Goal: Information Seeking & Learning: Understand process/instructions

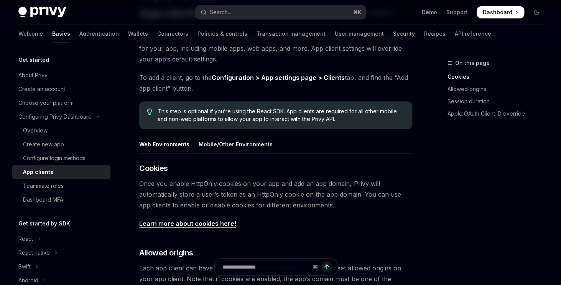
scroll to position [46, 0]
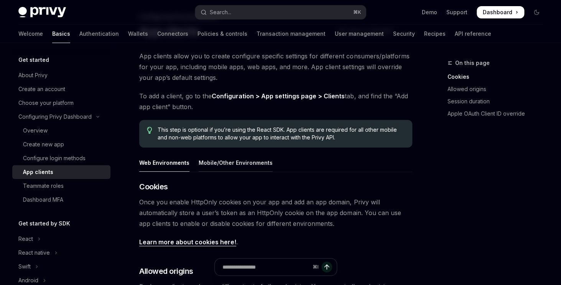
click at [247, 160] on div "Mobile/Other Environments" at bounding box center [236, 163] width 74 height 18
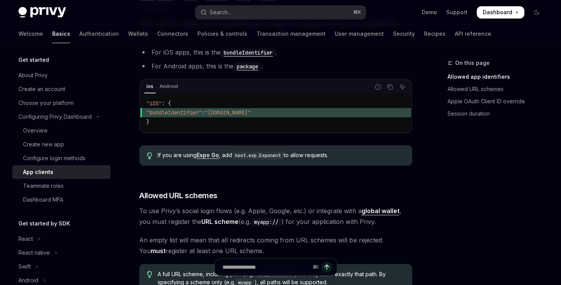
scroll to position [313, 0]
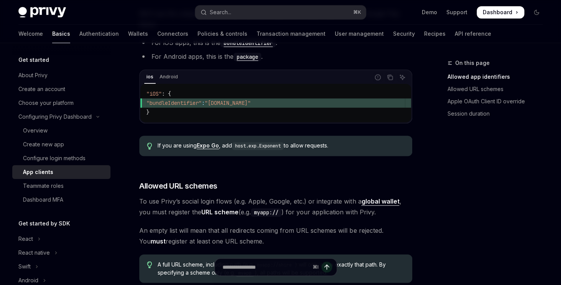
click at [189, 104] on span ""bundleIdentifier"" at bounding box center [174, 102] width 55 height 7
copy span "bundleIdentifier"
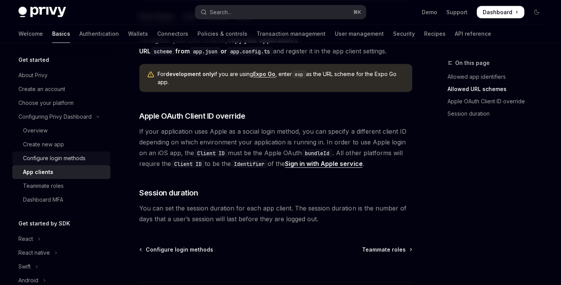
scroll to position [586, 0]
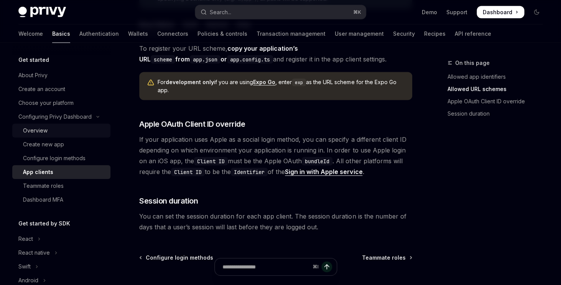
click at [74, 125] on link "Overview" at bounding box center [61, 131] width 98 height 14
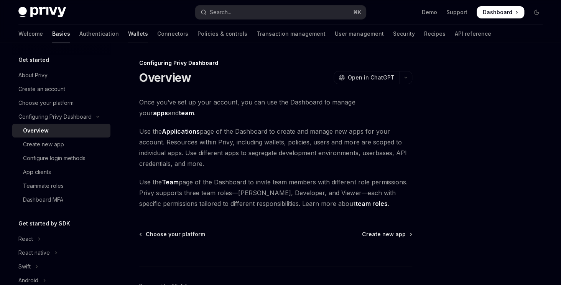
click at [128, 34] on link "Wallets" at bounding box center [138, 34] width 20 height 18
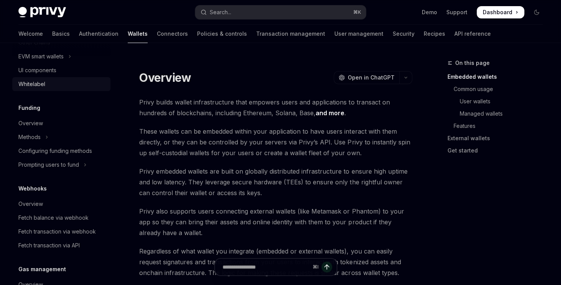
scroll to position [248, 0]
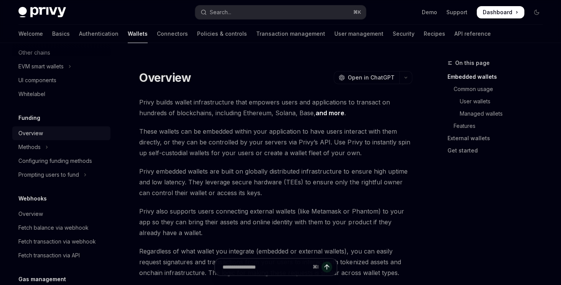
click at [91, 134] on div "Overview" at bounding box center [61, 133] width 87 height 9
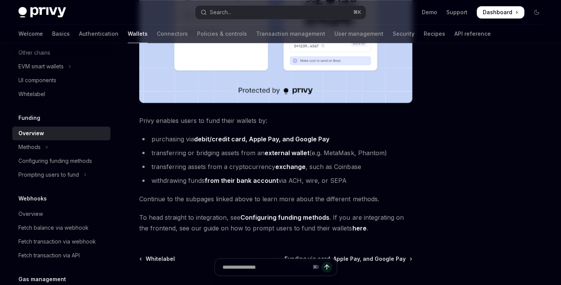
scroll to position [306, 0]
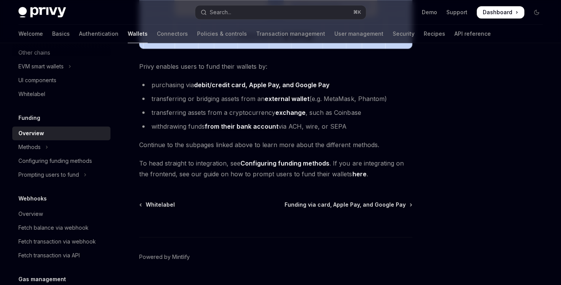
click at [286, 164] on link "Configuring funding methods" at bounding box center [285, 163] width 89 height 8
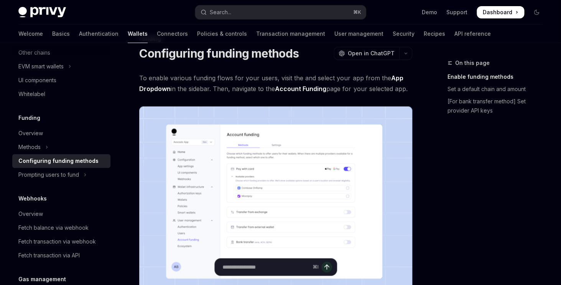
scroll to position [26, 0]
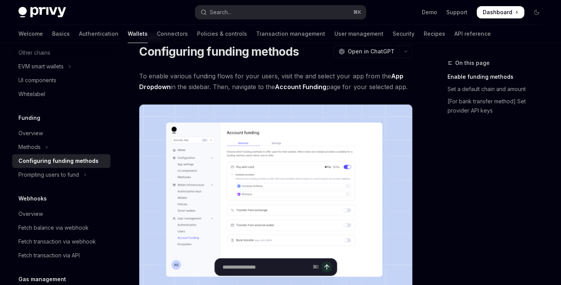
click at [292, 76] on span "To enable various funding flows for your users, visit the and select your app f…" at bounding box center [275, 81] width 273 height 21
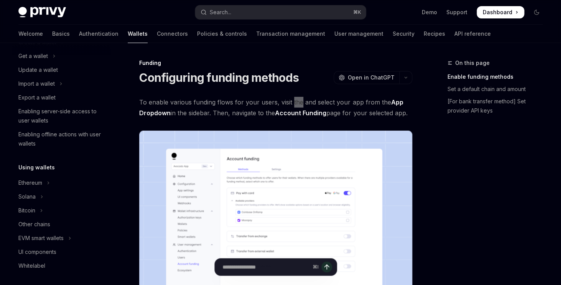
scroll to position [0, 0]
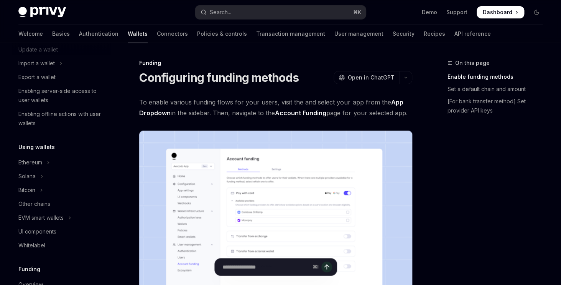
scroll to position [107, 0]
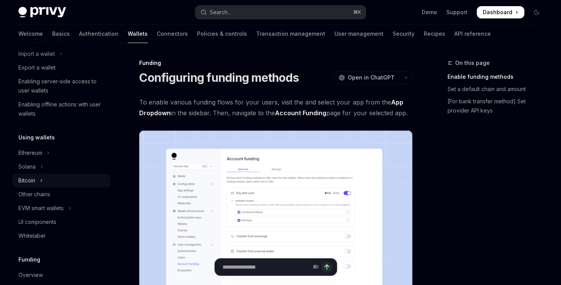
click at [57, 180] on button "Bitcoin" at bounding box center [61, 180] width 98 height 14
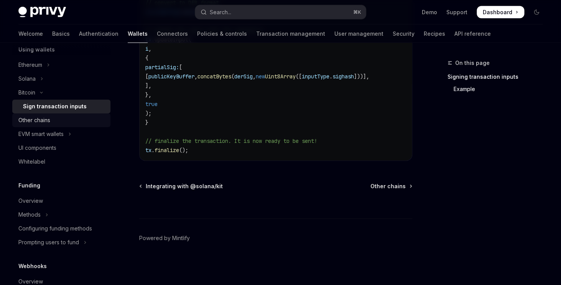
scroll to position [195, 0]
click at [60, 125] on link "Other chains" at bounding box center [61, 119] width 98 height 14
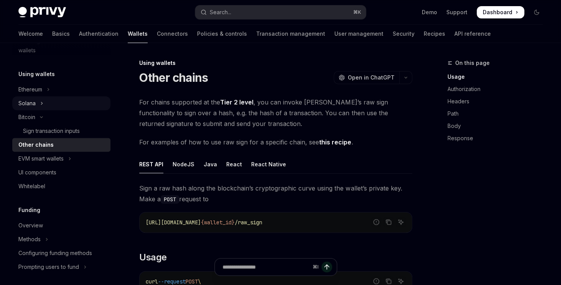
scroll to position [163, 0]
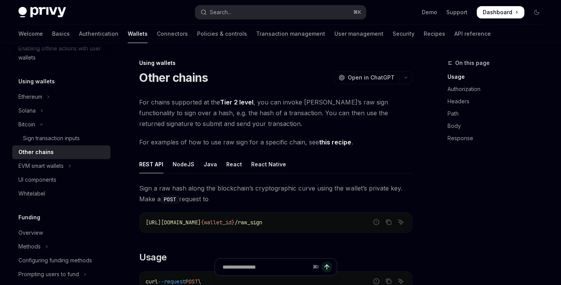
click at [39, 85] on h5 "Using wallets" at bounding box center [36, 81] width 36 height 9
click at [40, 81] on h5 "Using wallets" at bounding box center [36, 81] width 36 height 9
click at [41, 88] on div "Using wallets Ethereum Solana Bitcoin Sign transaction inputs Other chains EVM …" at bounding box center [61, 139] width 98 height 124
click at [38, 86] on h5 "Using wallets" at bounding box center [36, 81] width 36 height 9
click at [49, 97] on icon "Toggle Ethereum section" at bounding box center [48, 97] width 1 height 2
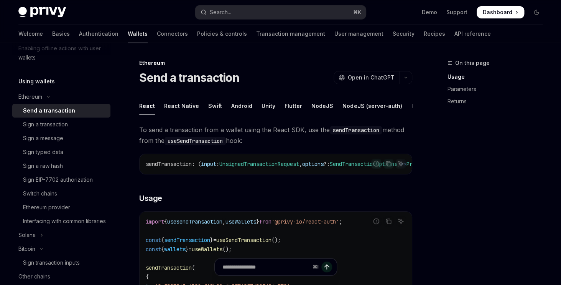
click at [40, 83] on h5 "Using wallets" at bounding box center [36, 81] width 36 height 9
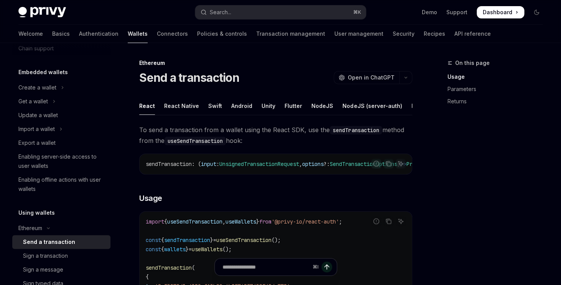
scroll to position [32, 0]
click at [58, 86] on button "Create a wallet" at bounding box center [61, 87] width 98 height 14
type textarea "*"
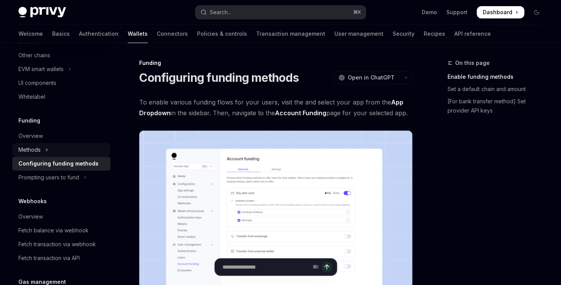
click at [34, 148] on div "Methods" at bounding box center [29, 149] width 22 height 9
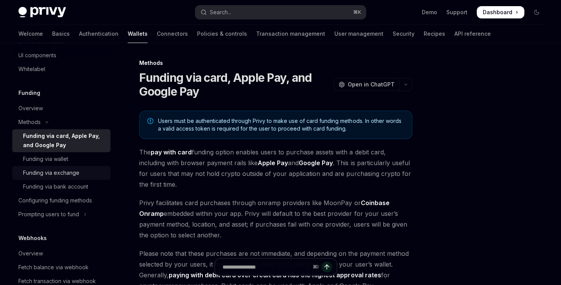
scroll to position [274, 0]
click at [64, 200] on div "Configuring funding methods" at bounding box center [55, 199] width 74 height 9
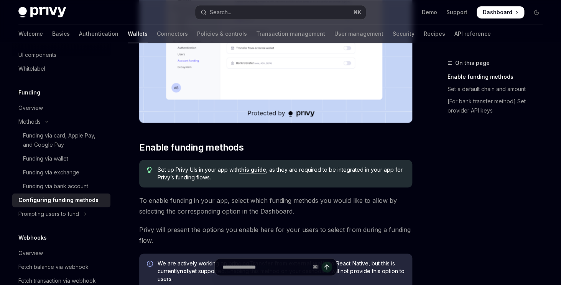
scroll to position [204, 0]
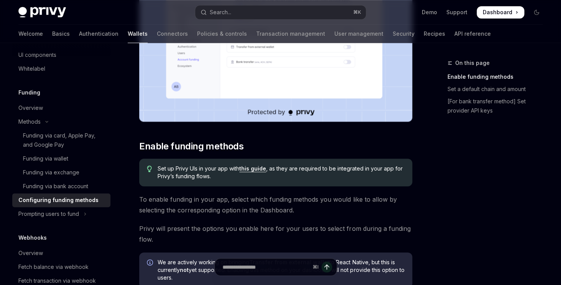
click at [252, 170] on link "this guide" at bounding box center [252, 168] width 27 height 7
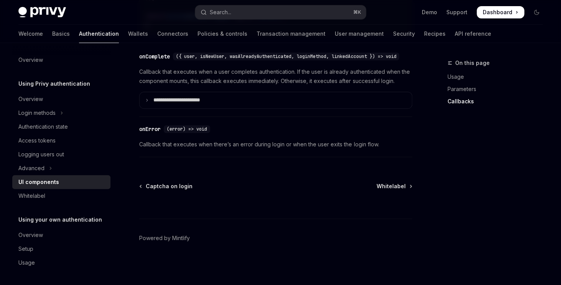
scroll to position [1176, 0]
click at [128, 38] on link "Wallets" at bounding box center [138, 34] width 20 height 18
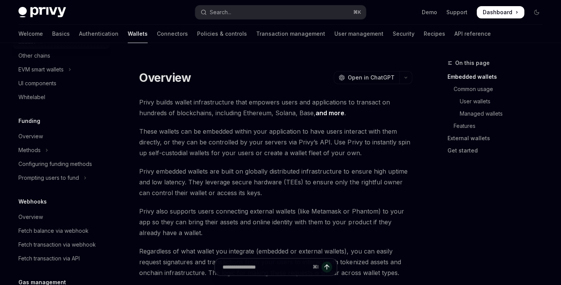
scroll to position [246, 0]
click at [58, 165] on div "Configuring funding methods" at bounding box center [55, 162] width 74 height 9
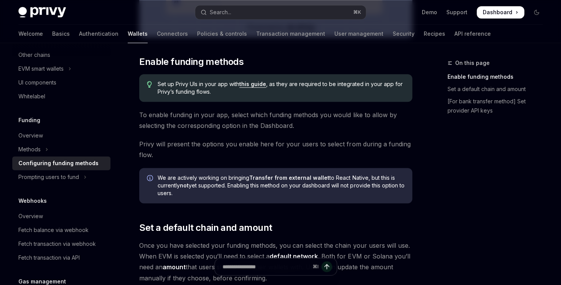
scroll to position [294, 0]
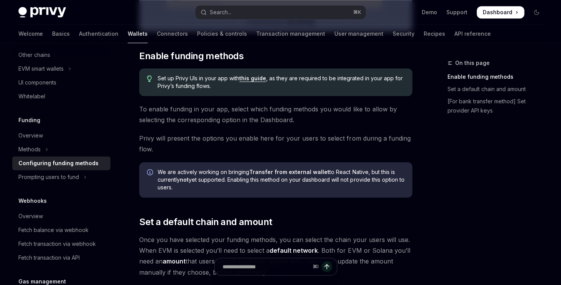
click at [249, 80] on link "this guide" at bounding box center [252, 78] width 27 height 7
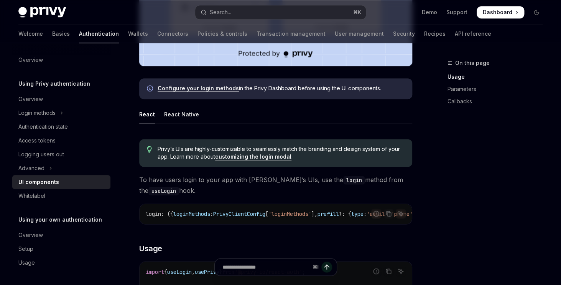
scroll to position [319, 0]
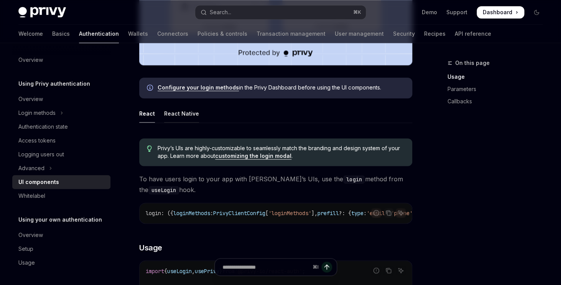
click at [180, 117] on div "React Native" at bounding box center [181, 113] width 35 height 18
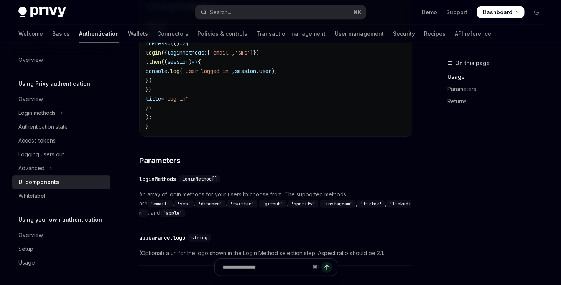
scroll to position [823, 0]
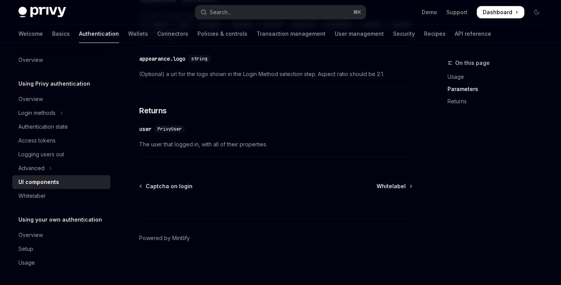
click at [386, 191] on div "⌘ I" at bounding box center [275, 204] width 273 height 28
click at [387, 185] on span "Whitelabel" at bounding box center [391, 186] width 29 height 8
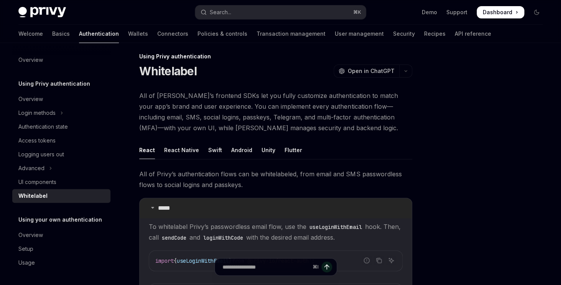
scroll to position [10, 0]
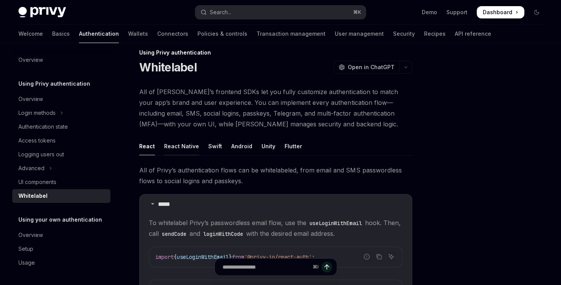
click at [186, 144] on div "React Native" at bounding box center [181, 146] width 35 height 18
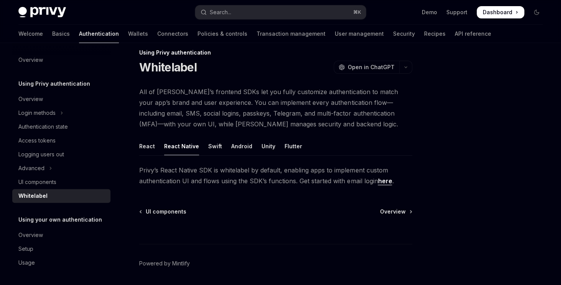
scroll to position [36, 0]
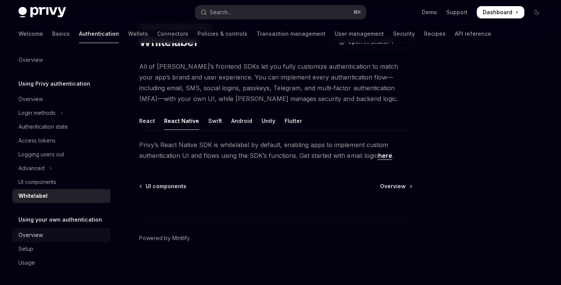
click at [54, 234] on div "Overview" at bounding box center [61, 234] width 87 height 9
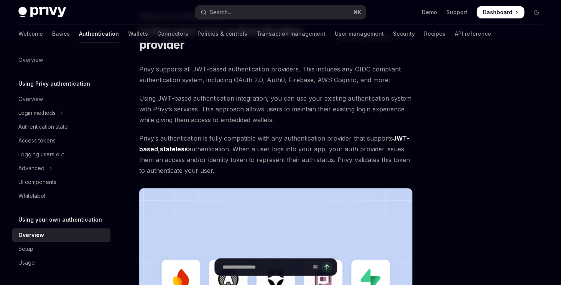
scroll to position [48, 0]
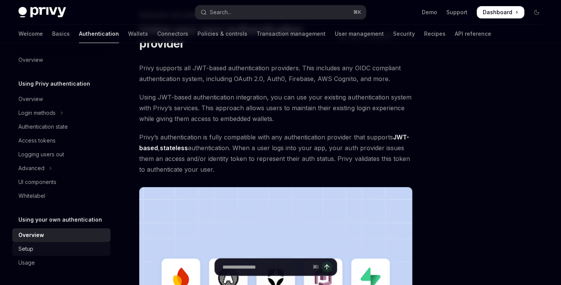
click at [72, 247] on div "Setup" at bounding box center [61, 248] width 87 height 9
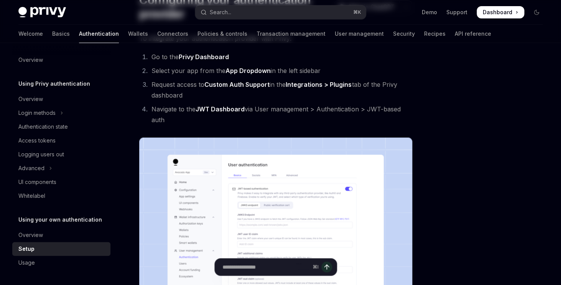
scroll to position [118, 0]
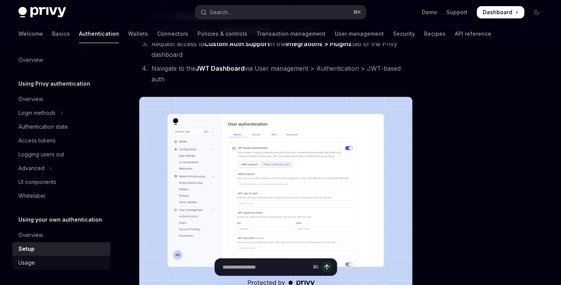
click at [64, 257] on link "Usage" at bounding box center [61, 263] width 98 height 14
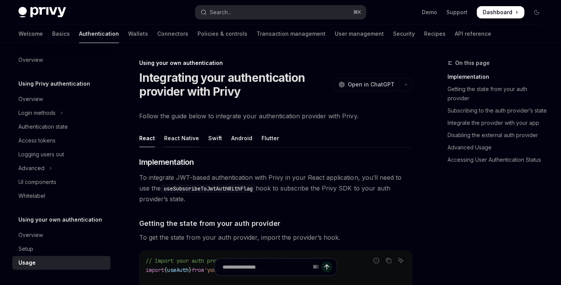
click at [178, 142] on div "React Native" at bounding box center [181, 138] width 35 height 18
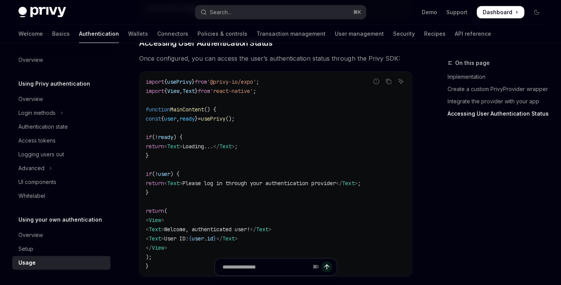
scroll to position [795, 0]
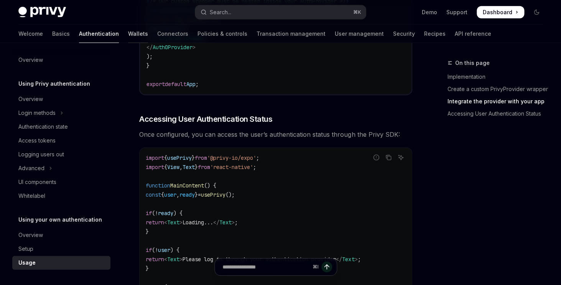
click at [128, 40] on link "Wallets" at bounding box center [138, 34] width 20 height 18
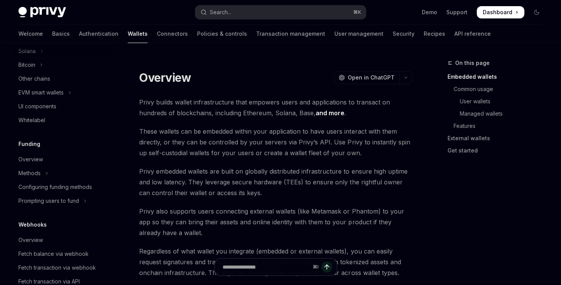
scroll to position [223, 0]
click at [48, 176] on icon "Toggle Methods section" at bounding box center [46, 172] width 3 height 9
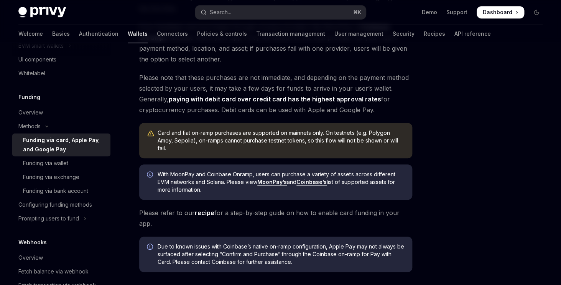
scroll to position [276, 0]
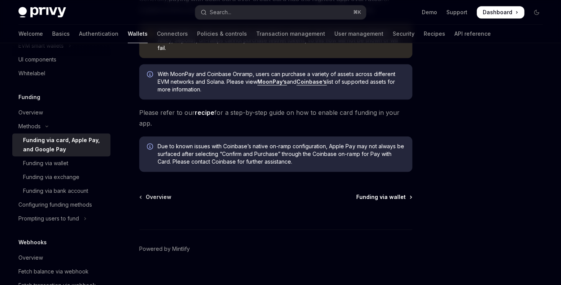
click at [373, 193] on span "Funding via wallet" at bounding box center [382, 197] width 50 height 8
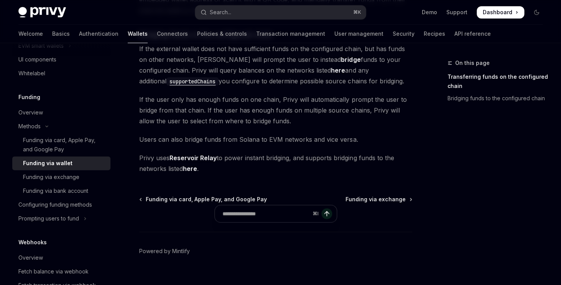
scroll to position [291, 0]
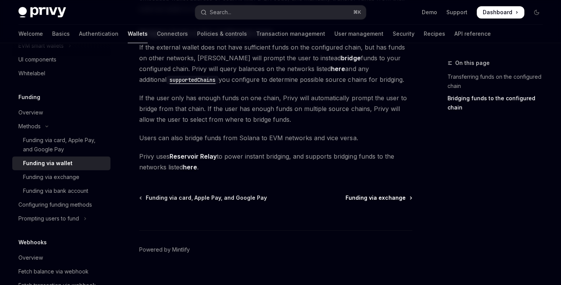
click at [377, 195] on span "Funding via exchange" at bounding box center [376, 198] width 60 height 8
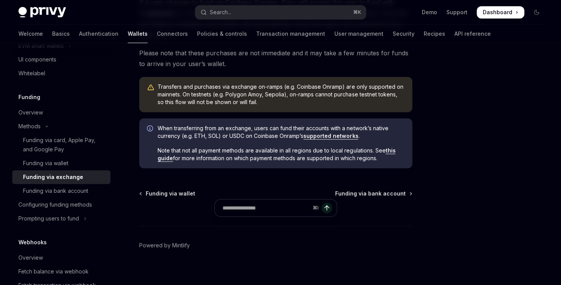
scroll to position [168, 0]
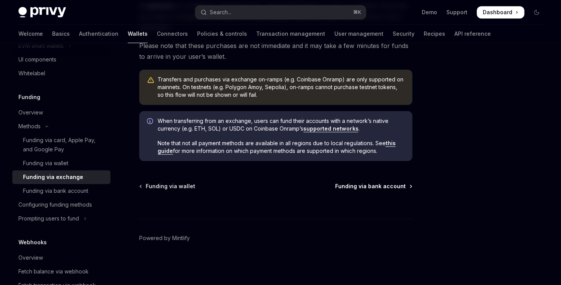
click at [372, 187] on span "Funding via bank account" at bounding box center [370, 186] width 71 height 8
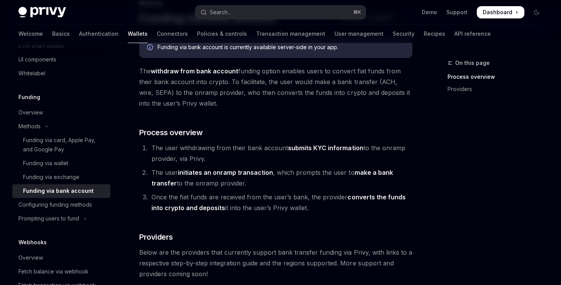
scroll to position [196, 0]
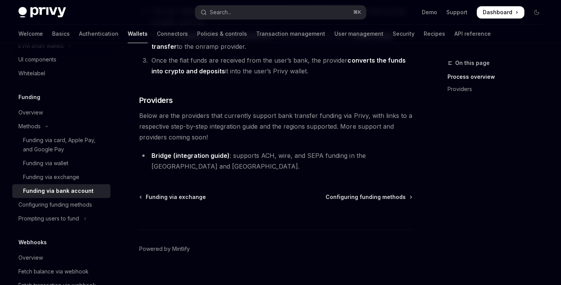
click at [368, 182] on div "Methods Funding via bank account OpenAI Open in ChatGPT OpenAI Open in ChatGPT …" at bounding box center [204, 78] width 420 height 433
click at [369, 193] on span "Configuring funding methods" at bounding box center [366, 197] width 80 height 8
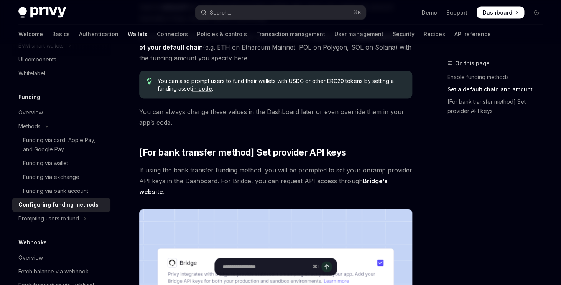
scroll to position [550, 0]
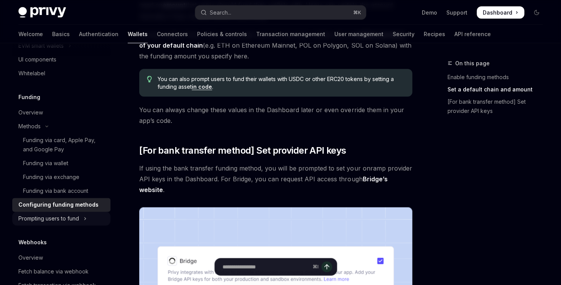
click at [36, 220] on div "Prompting users to fund" at bounding box center [48, 218] width 61 height 9
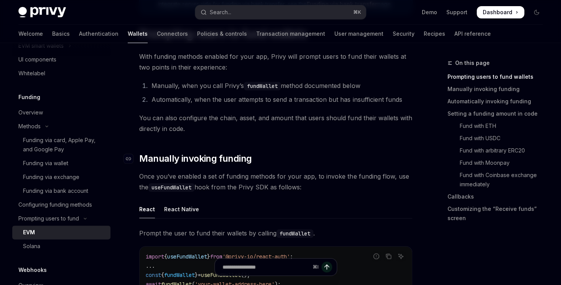
scroll to position [114, 0]
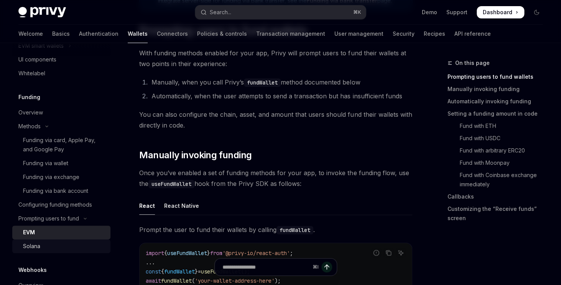
click at [73, 246] on div "Solana" at bounding box center [64, 245] width 83 height 9
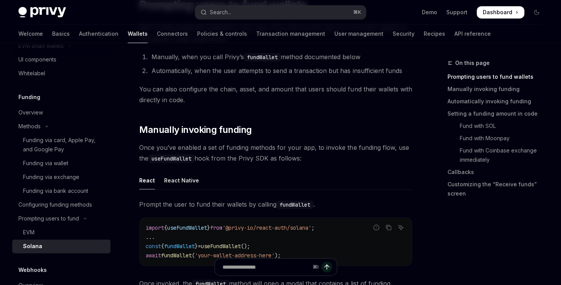
scroll to position [66, 0]
click at [178, 181] on div "React Native" at bounding box center [181, 180] width 35 height 18
type textarea "*"
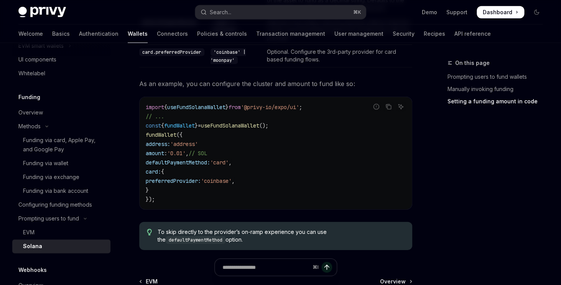
click at [177, 138] on span "fundWallet" at bounding box center [161, 134] width 31 height 7
click at [232, 129] on span "useFundSolanaWallet" at bounding box center [230, 125] width 58 height 7
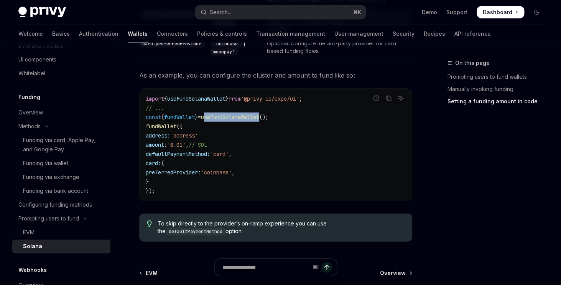
scroll to position [746, 0]
click at [454, 191] on div "On this page Prompting users to fund wallets Manually invoking funding Setting …" at bounding box center [490, 171] width 117 height 226
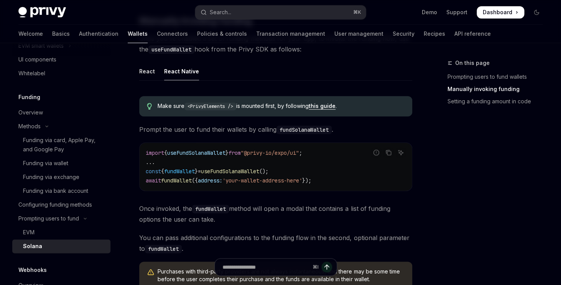
scroll to position [247, 0]
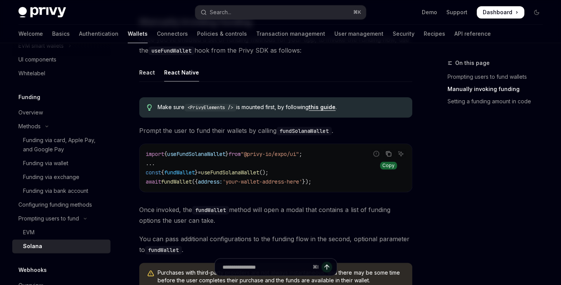
click at [389, 154] on icon "Copy the contents from the code block" at bounding box center [389, 153] width 6 height 6
click at [187, 181] on span "fundWallet" at bounding box center [176, 181] width 31 height 7
copy span "fundWallet"
click at [253, 178] on code "import { useFundSolanaWallet } from "@privy-io/expo/ui" ; ... const { fundWalle…" at bounding box center [276, 167] width 260 height 37
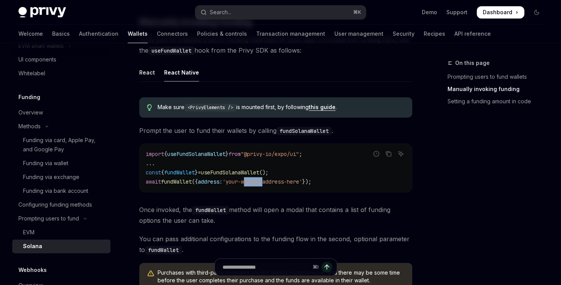
click at [253, 178] on code "import { useFundSolanaWallet } from "@privy-io/expo/ui" ; ... const { fundWalle…" at bounding box center [276, 167] width 260 height 37
click at [388, 154] on icon "Copy the contents from the code block" at bounding box center [390, 154] width 4 height 4
